Goal: Check status

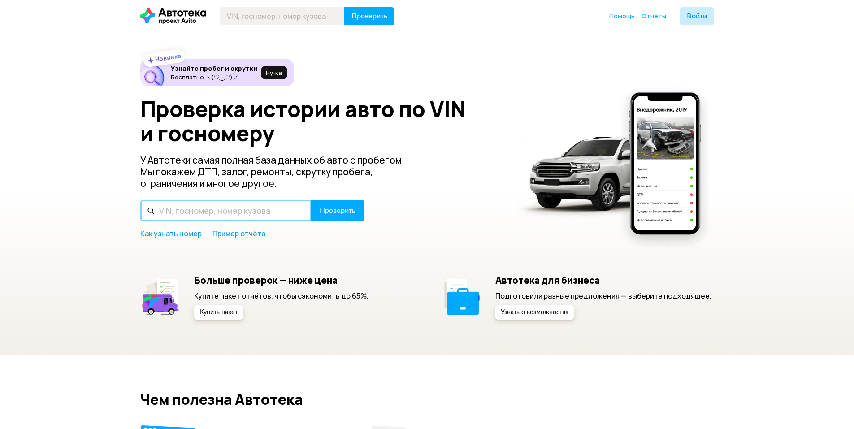
click at [192, 204] on input "text" at bounding box center [225, 211] width 171 height 22
drag, startPoint x: 0, startPoint y: 0, endPoint x: 190, endPoint y: 204, distance: 278.6
paste input "[US_VEHICLE_IDENTIFICATION_NUMBER]"
type input "[US_VEHICLE_IDENTIFICATION_NUMBER]"
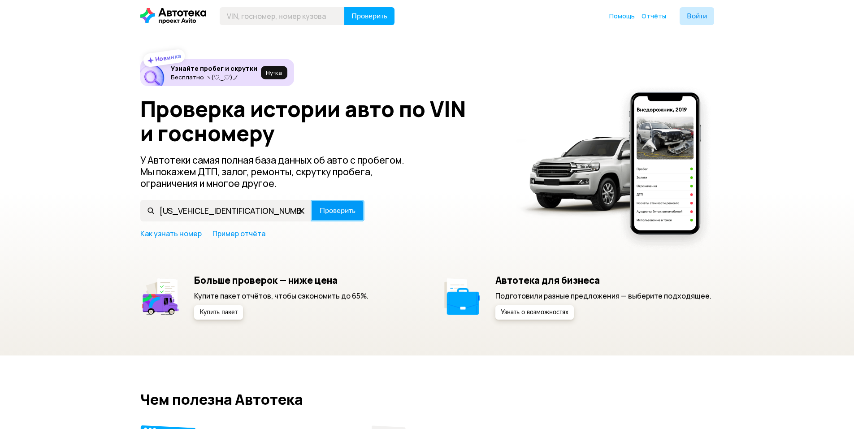
click at [333, 217] on button "Проверить" at bounding box center [338, 211] width 54 height 22
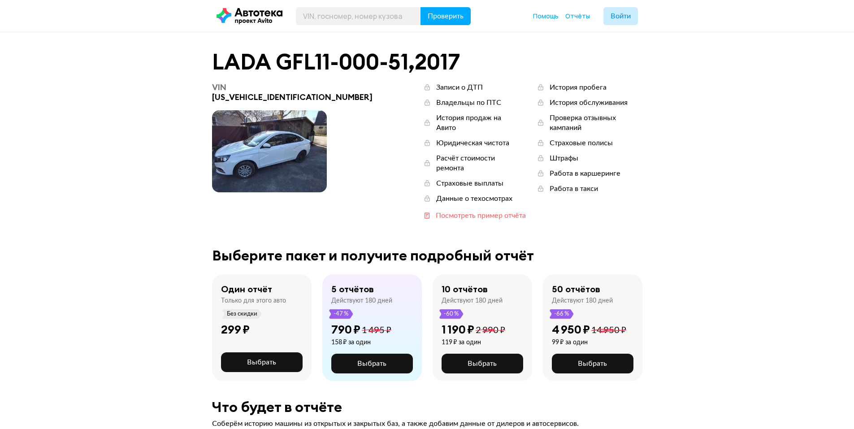
click at [436, 211] on div "Посмотреть пример отчёта" at bounding box center [481, 216] width 90 height 10
